Goal: Register for event/course

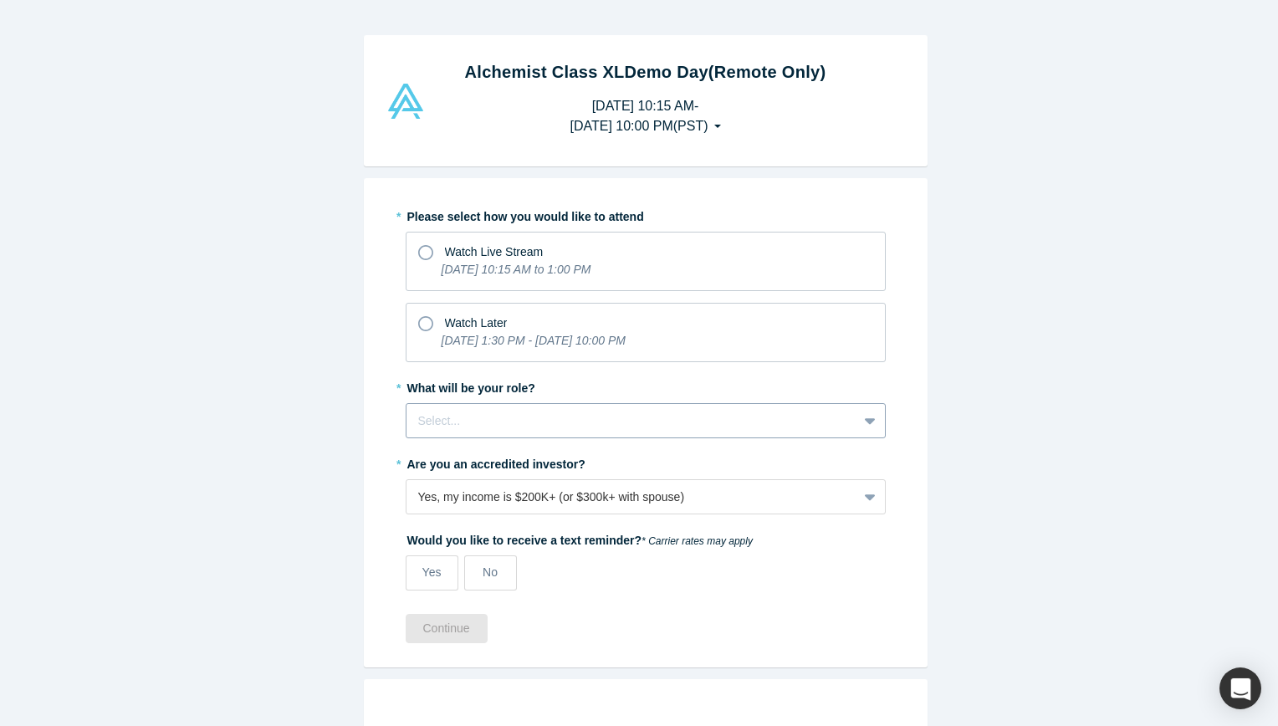
click at [423, 407] on div "Select..." at bounding box center [631, 421] width 451 height 28
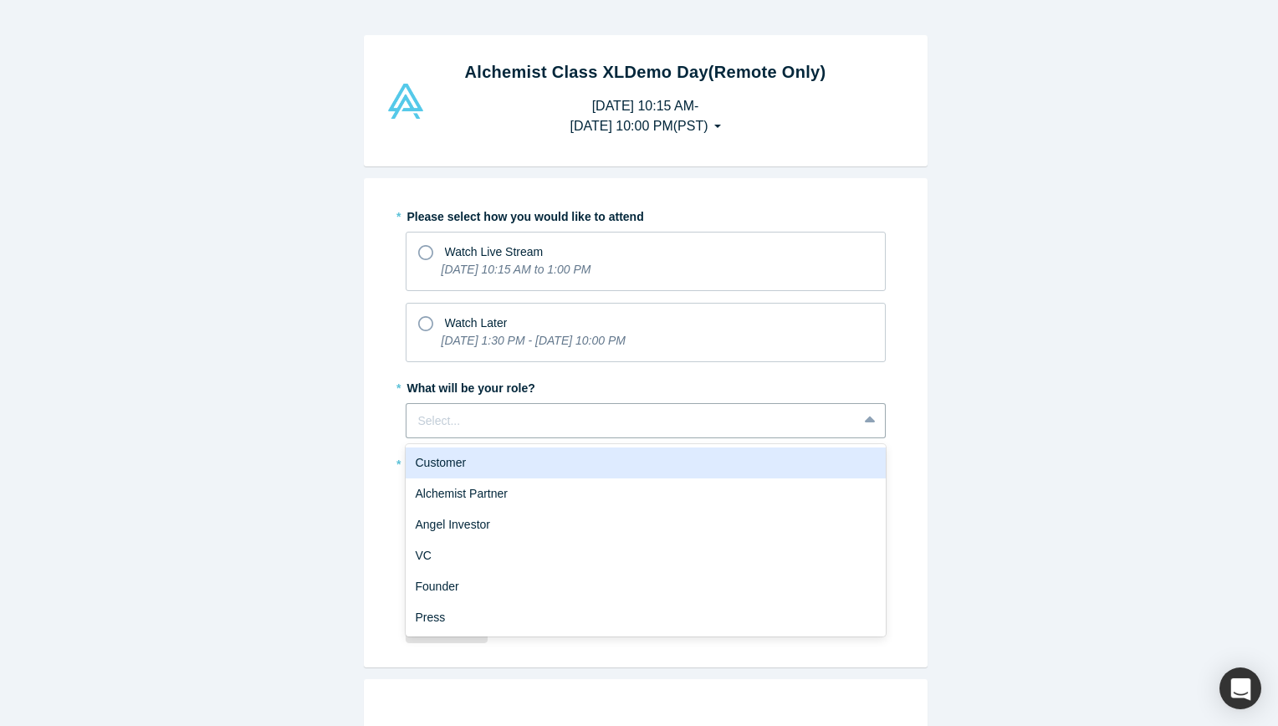
click at [364, 410] on div "* Please select how you would like to attend Watch Live Stream [DATE] 10:15 AM …" at bounding box center [646, 422] width 564 height 489
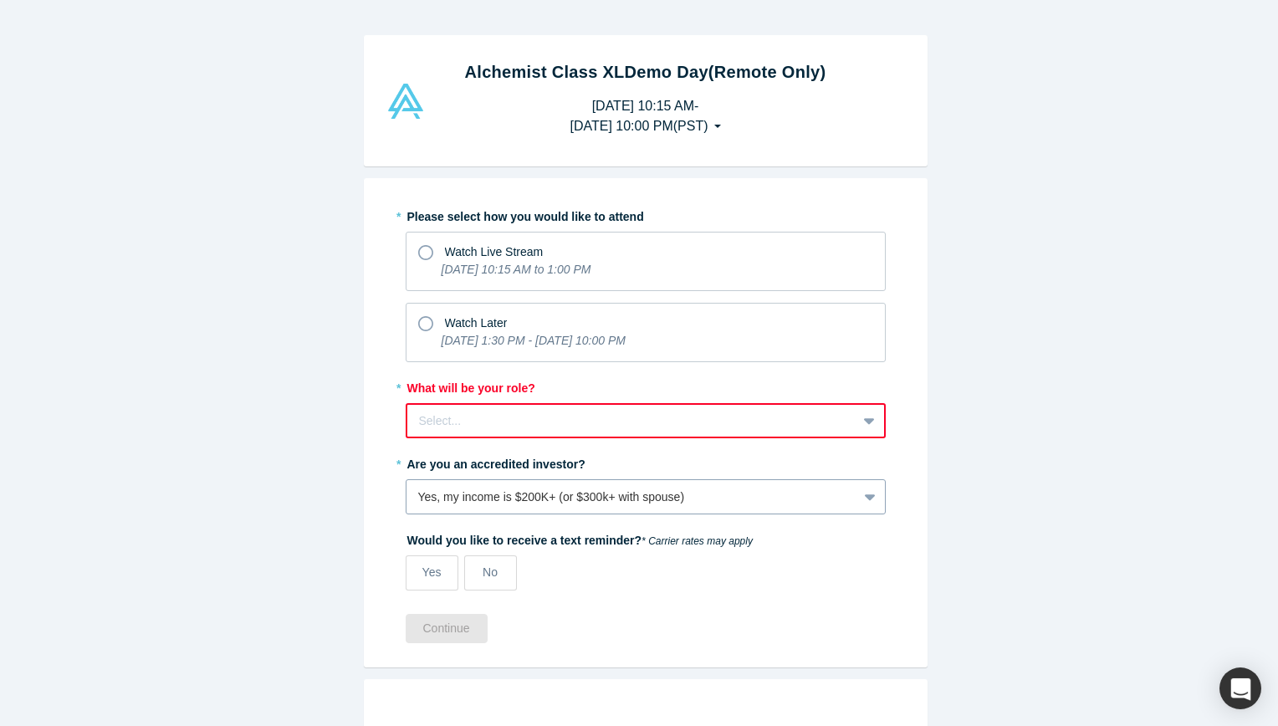
click at [550, 500] on div "Yes, my income is $200K+ (or $300k+ with spouse)" at bounding box center [646, 496] width 480 height 35
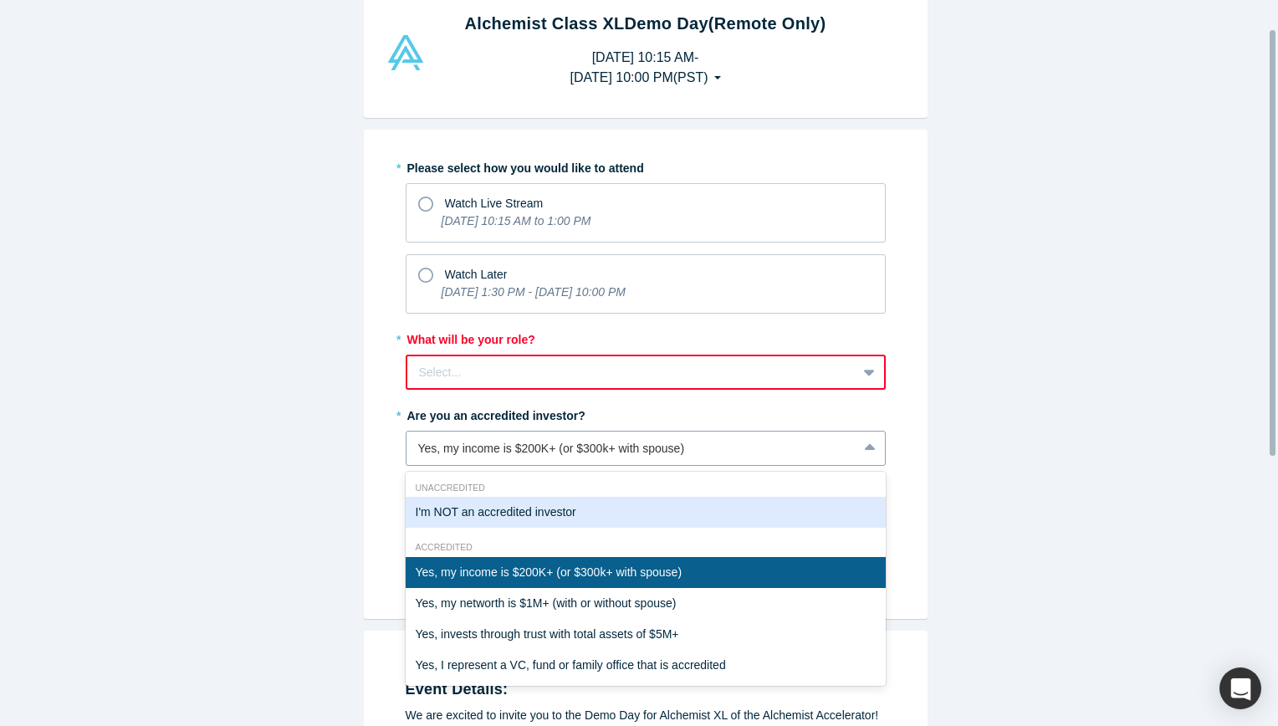
scroll to position [49, 0]
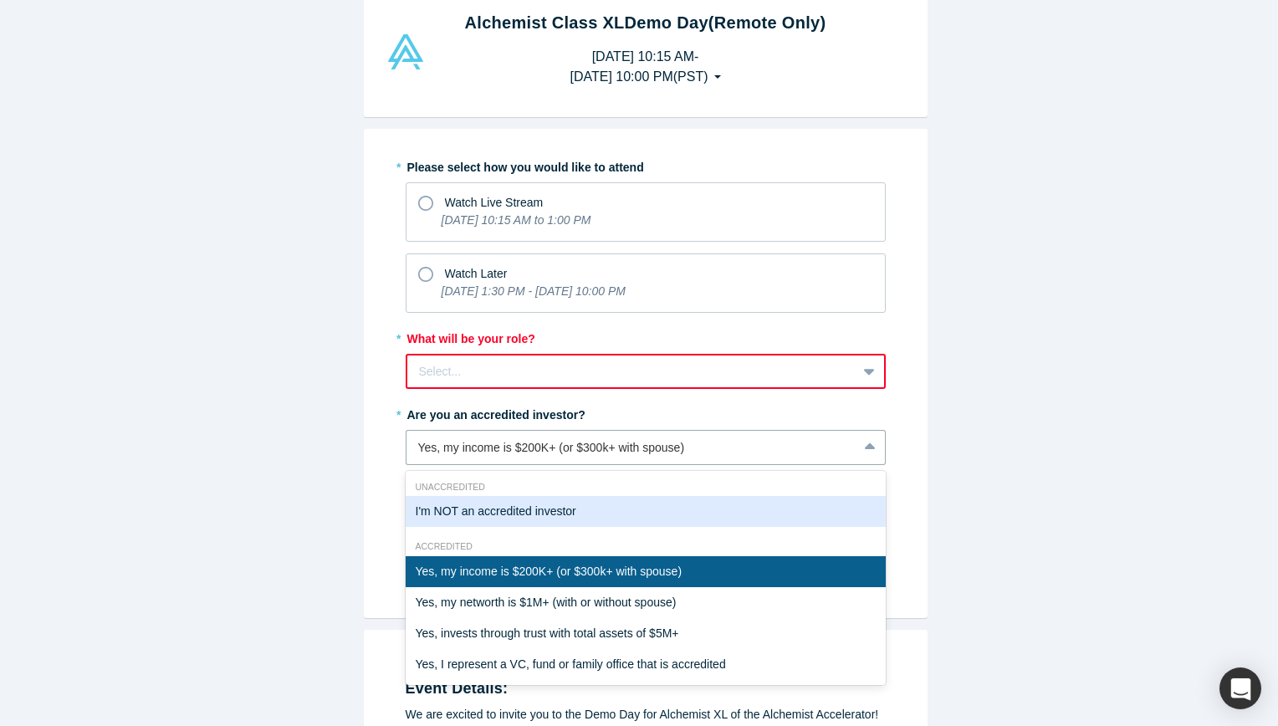
click at [347, 545] on div "Alchemist Class XL Demo Day (Remote Only) [DATE] 10:15 AM - [DATE] 10:00 PM ( P…" at bounding box center [645, 369] width 1291 height 739
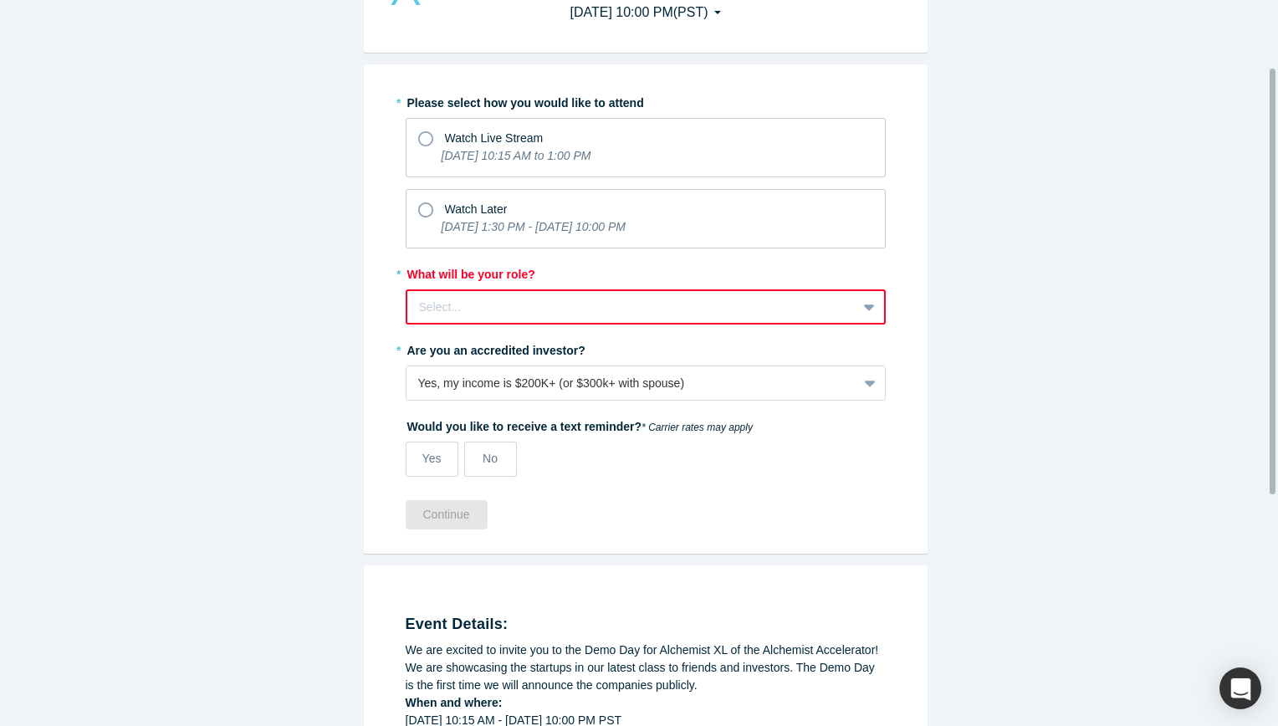
scroll to position [0, 0]
